Goal: Navigation & Orientation: Go to known website

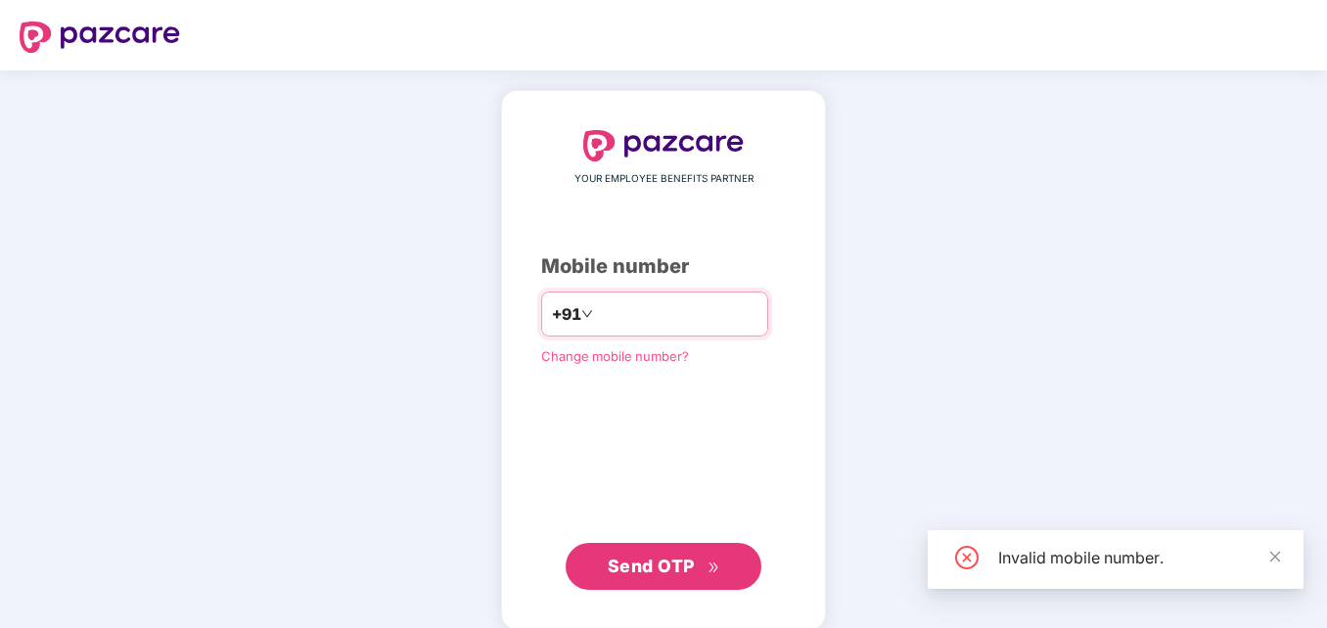
click at [643, 314] on input "******" at bounding box center [677, 314] width 161 height 31
type input "**********"
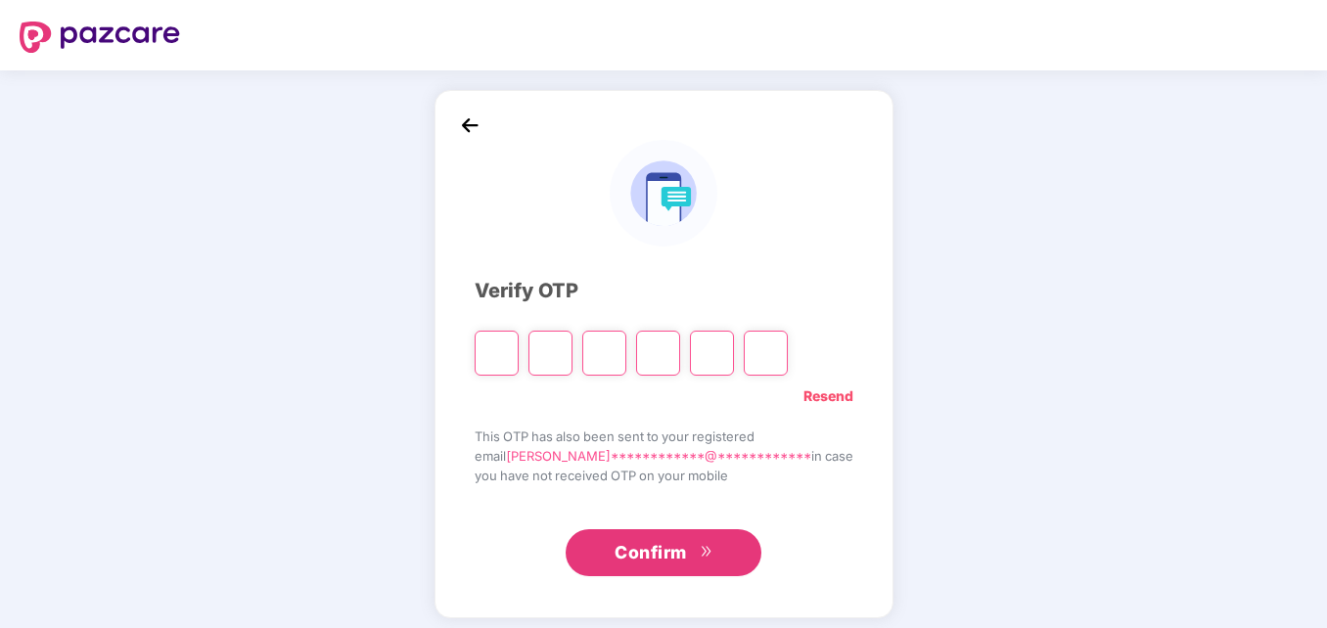
type input "*"
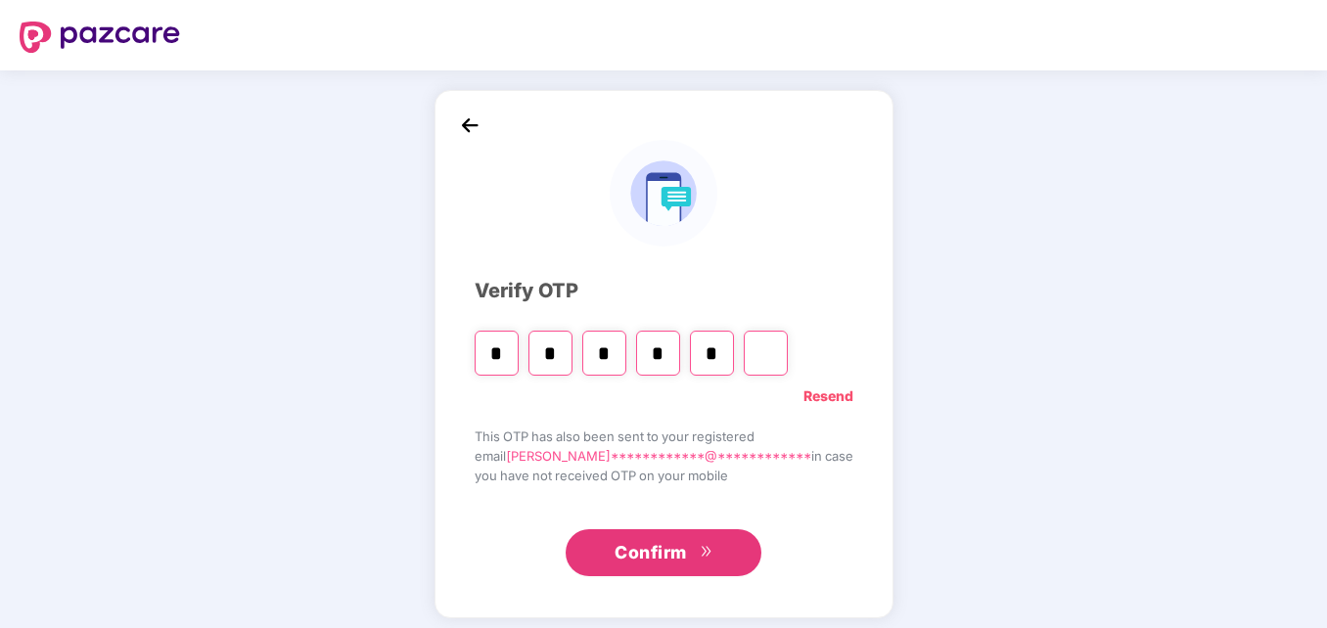
type input "*"
